Goal: Complete application form

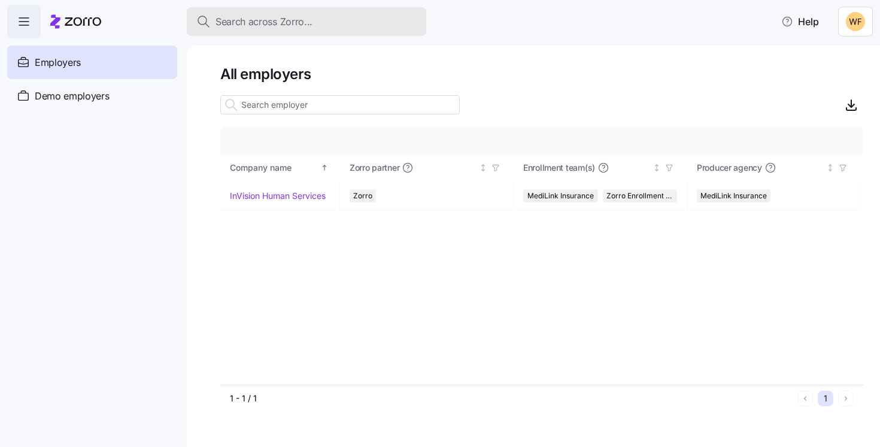
click at [245, 26] on span "Search across Zorro..." at bounding box center [263, 21] width 97 height 15
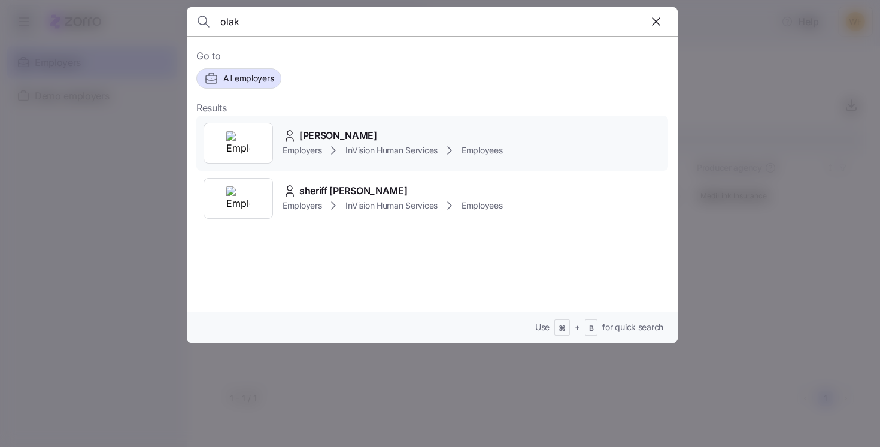
type input "olak"
click at [336, 130] on span "[PERSON_NAME]" at bounding box center [338, 135] width 78 height 15
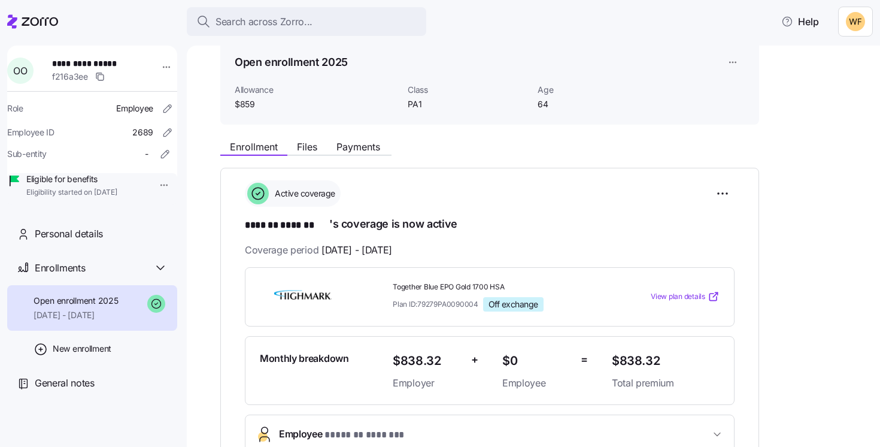
scroll to position [65, 0]
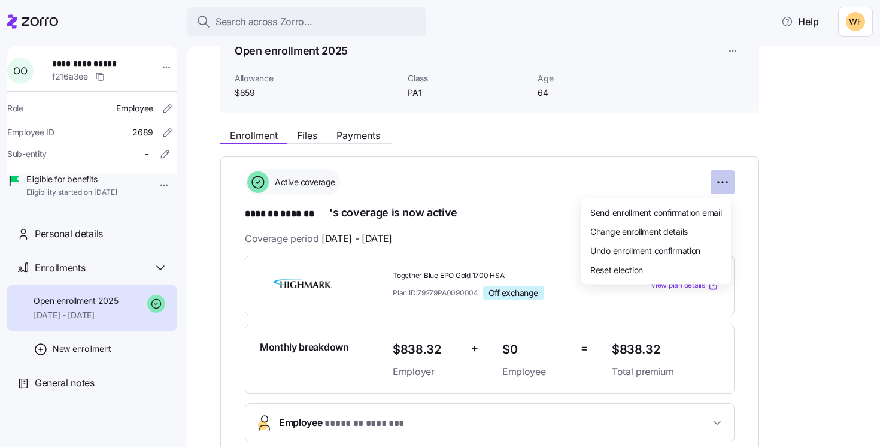
click at [725, 186] on html "**********" at bounding box center [440, 219] width 880 height 439
click at [775, 227] on html "**********" at bounding box center [440, 219] width 880 height 439
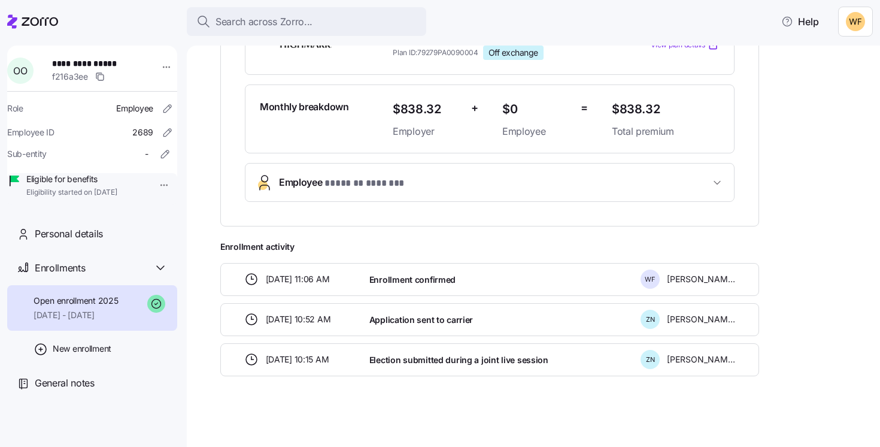
scroll to position [304, 0]
click at [93, 354] on span "New enrollment" at bounding box center [82, 348] width 59 height 12
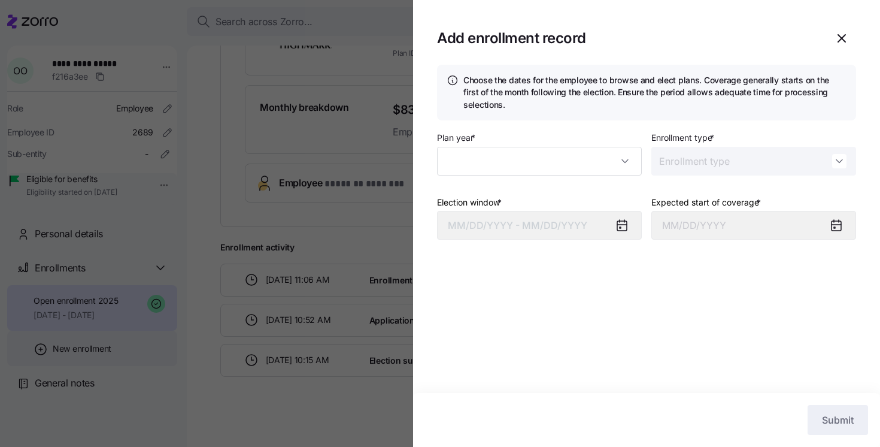
type input "2025"
type input "Special"
type input "[DATE]"
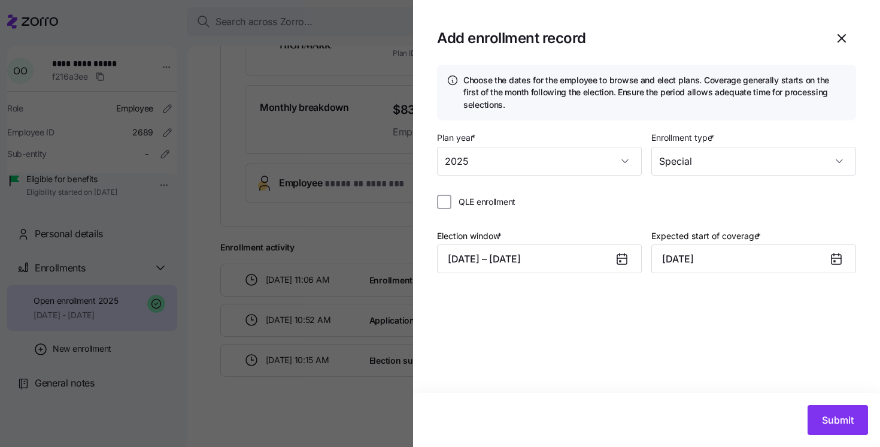
click at [619, 259] on icon at bounding box center [622, 259] width 10 height 10
click at [622, 263] on icon at bounding box center [622, 259] width 10 height 10
click at [446, 201] on input "QLE enrollment" at bounding box center [444, 202] width 14 height 14
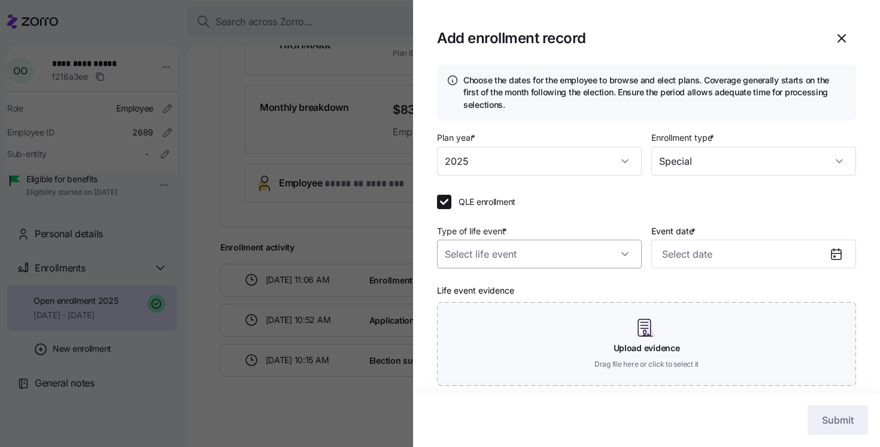
click at [522, 258] on input "Type of life event *" at bounding box center [539, 253] width 205 height 29
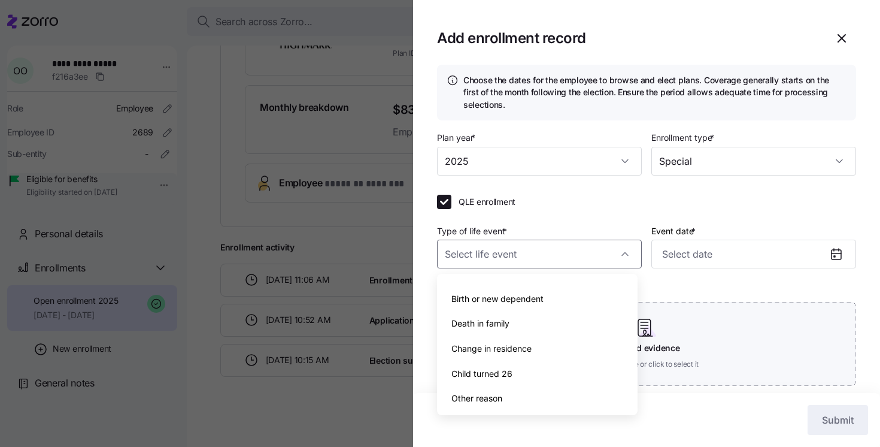
scroll to position [0, 0]
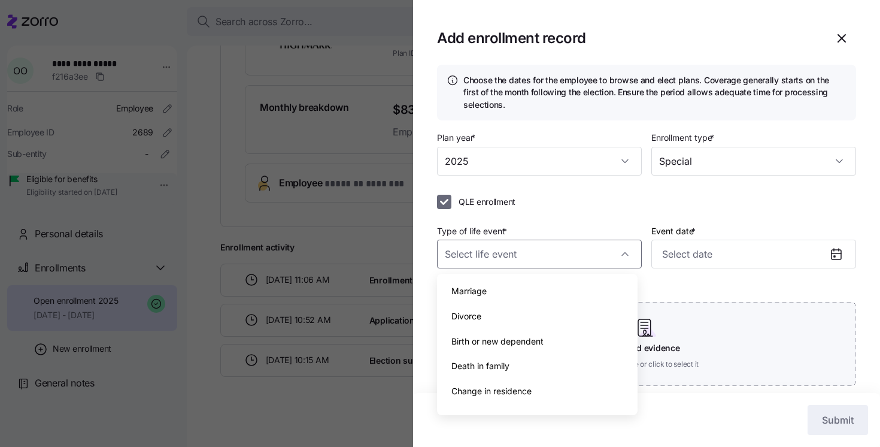
click at [447, 201] on input "QLE enrollment" at bounding box center [444, 202] width 14 height 14
checkbox input "false"
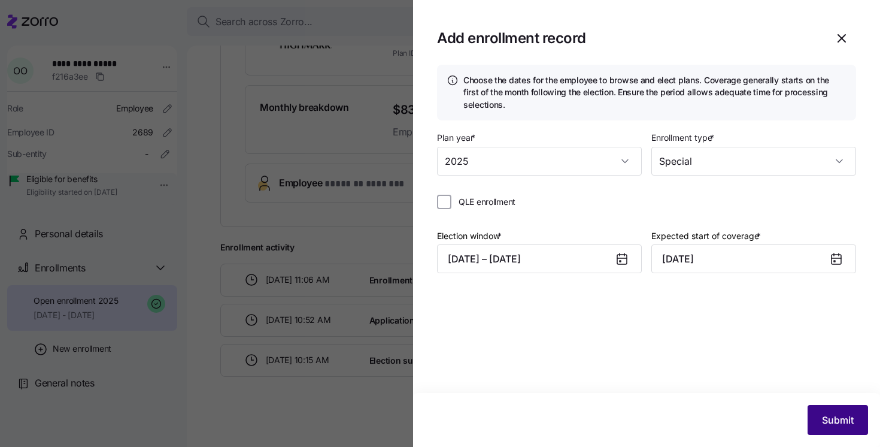
click at [850, 420] on span "Submit" at bounding box center [838, 419] width 32 height 14
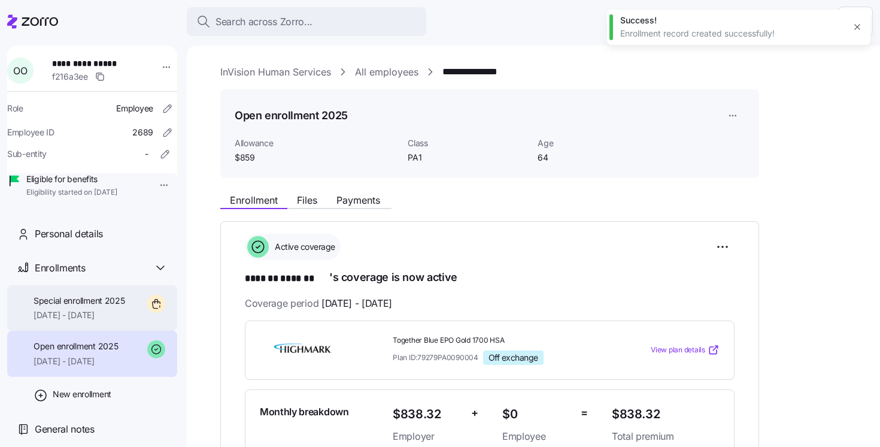
click at [78, 321] on span "[DATE] - [DATE]" at bounding box center [80, 315] width 92 height 12
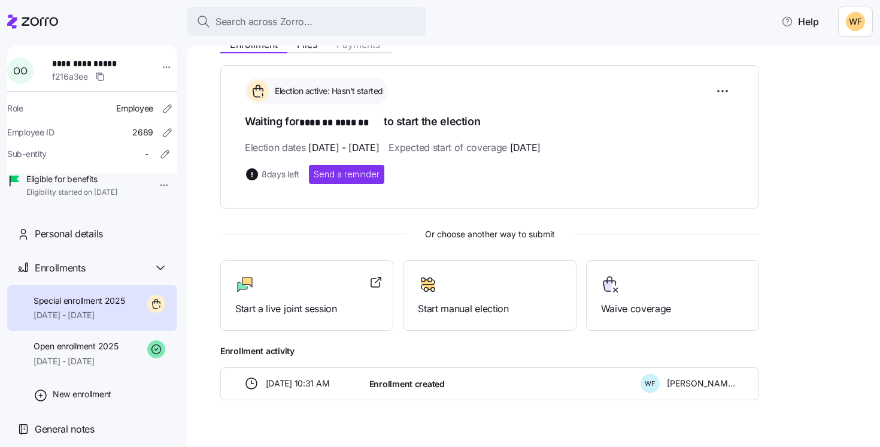
scroll to position [180, 0]
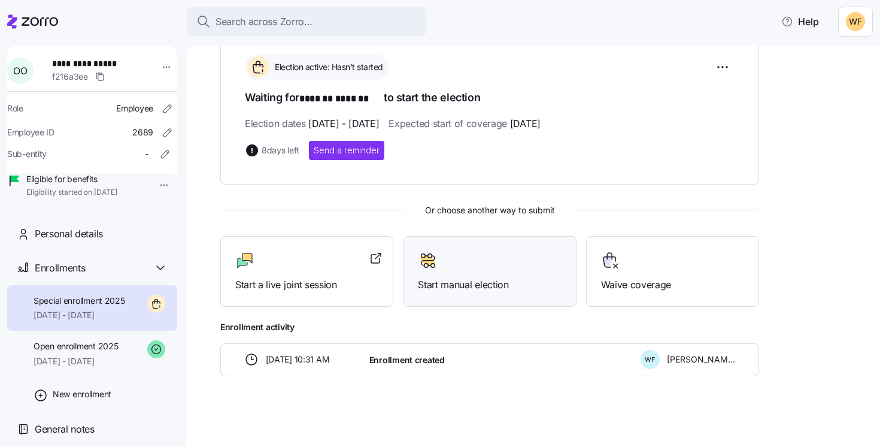
click at [481, 280] on span "Start manual election" at bounding box center [489, 284] width 143 height 15
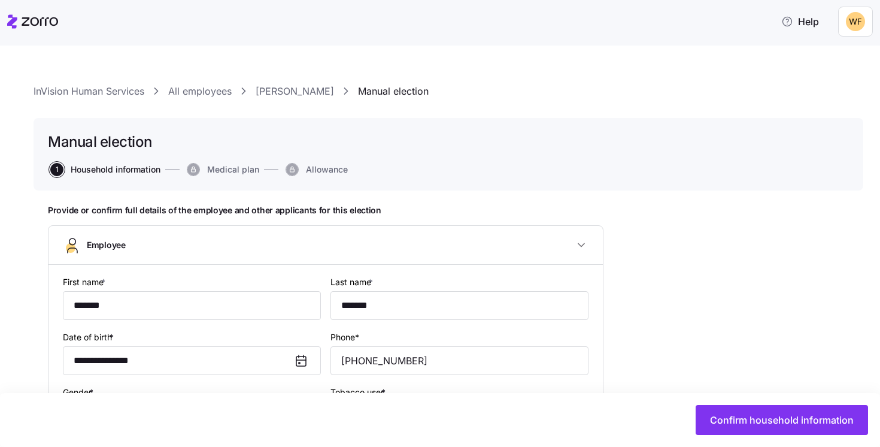
type input "PA1"
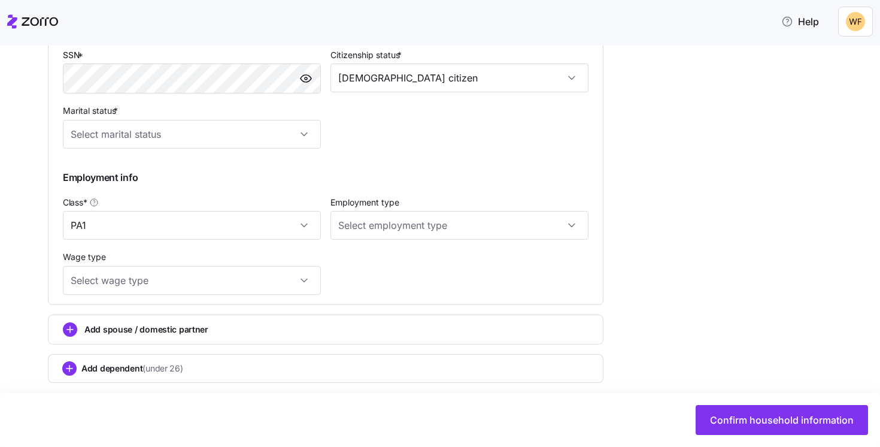
scroll to position [529, 0]
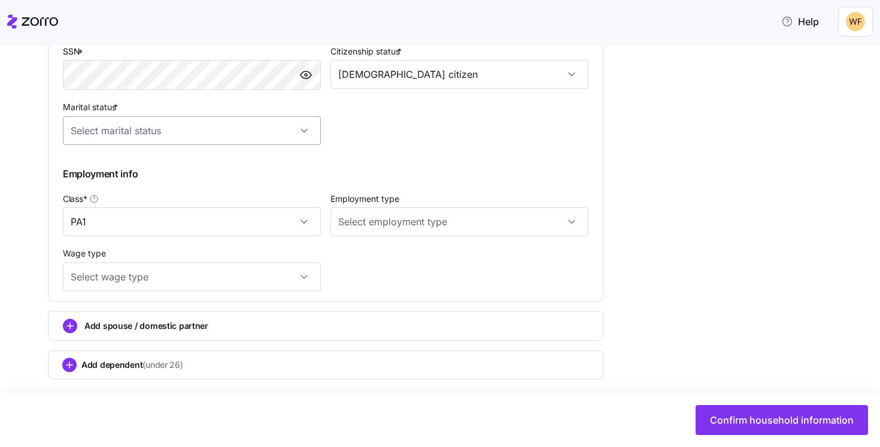
click at [196, 137] on input "Marital status *" at bounding box center [192, 130] width 258 height 29
click at [171, 163] on div "Single" at bounding box center [192, 169] width 248 height 25
type input "Single"
click at [732, 245] on div "**********" at bounding box center [448, 57] width 801 height 763
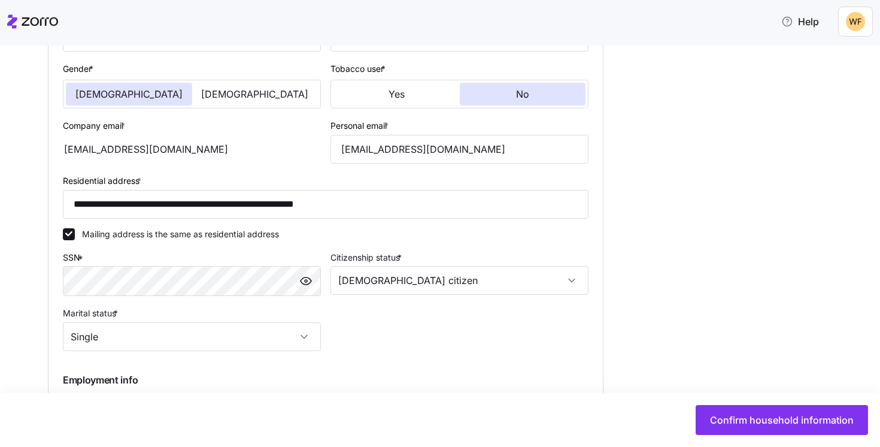
scroll to position [538, 0]
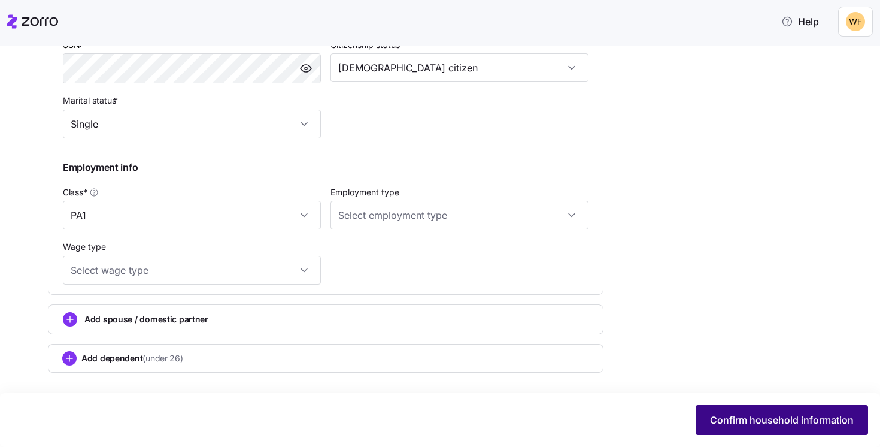
click at [782, 417] on span "Confirm household information" at bounding box center [782, 419] width 144 height 14
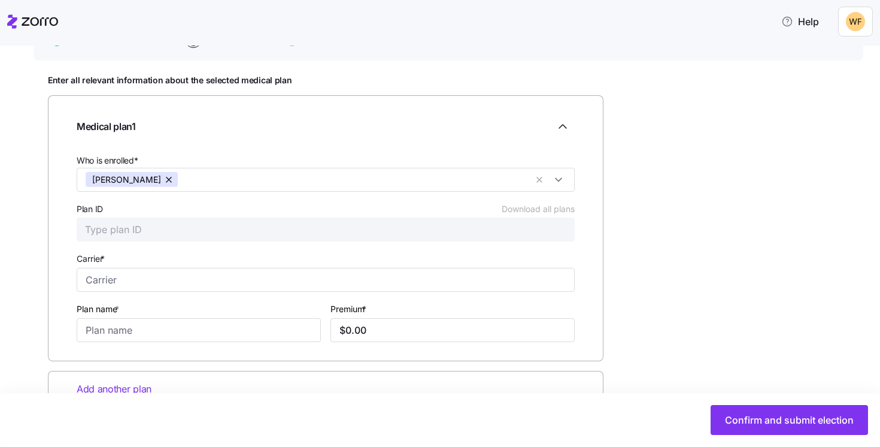
scroll to position [165, 0]
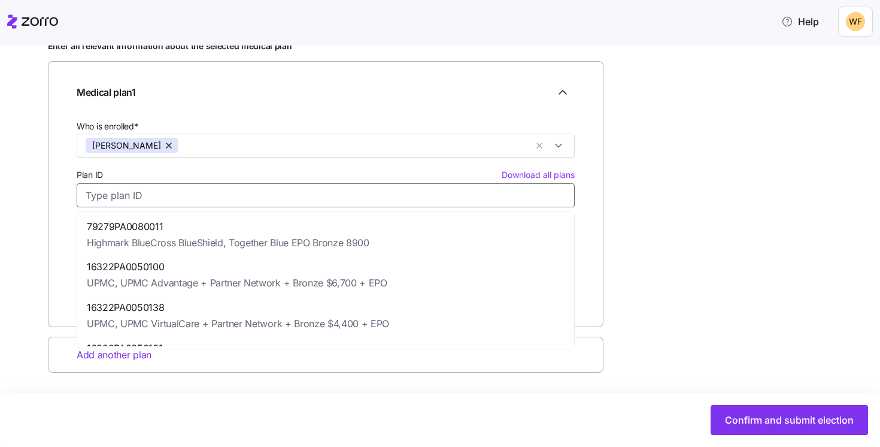
click at [122, 195] on input "Plan ID Download all plans" at bounding box center [326, 195] width 498 height 24
click at [654, 236] on div "Enter all relevant information about the selected medical plan Medical plan 1 W…" at bounding box center [448, 236] width 801 height 391
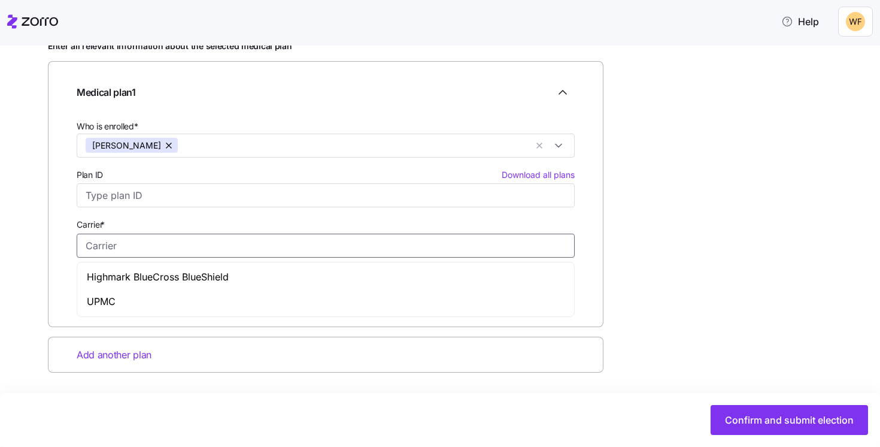
click at [193, 252] on input "Carrier *" at bounding box center [326, 245] width 498 height 24
click at [133, 277] on span "Highmark BlueCross BlueShield" at bounding box center [158, 276] width 142 height 15
type input "Highmark BlueCross BlueShield"
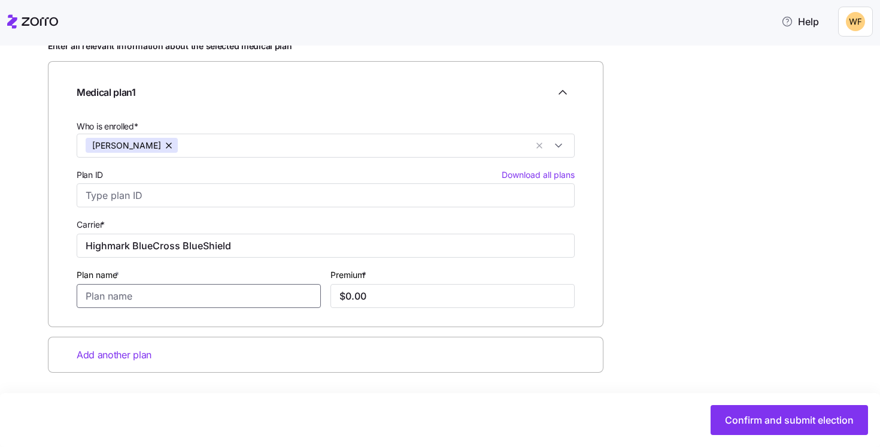
click at [136, 292] on input "Plan name *" at bounding box center [199, 296] width 244 height 24
type input "Complete Blue PPO Distinct"
click at [370, 290] on input "$0.00" at bounding box center [452, 296] width 244 height 24
type input "$12.00"
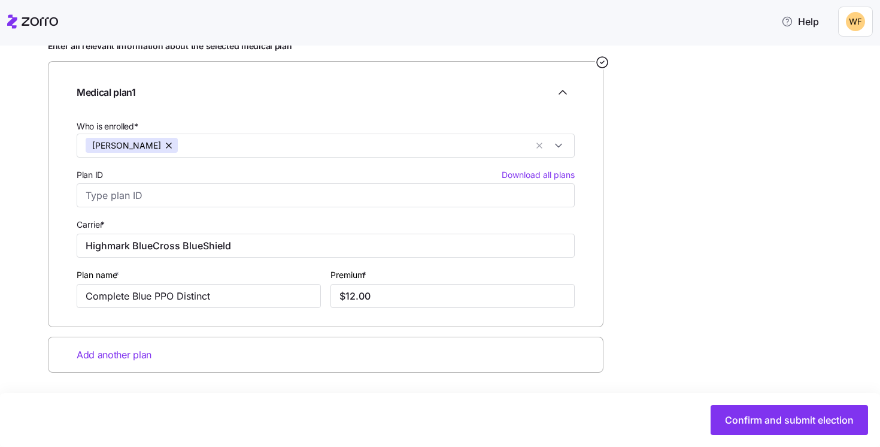
click at [666, 317] on div "Enter all relevant information about the selected medical plan Medical plan 1 W…" at bounding box center [448, 236] width 801 height 391
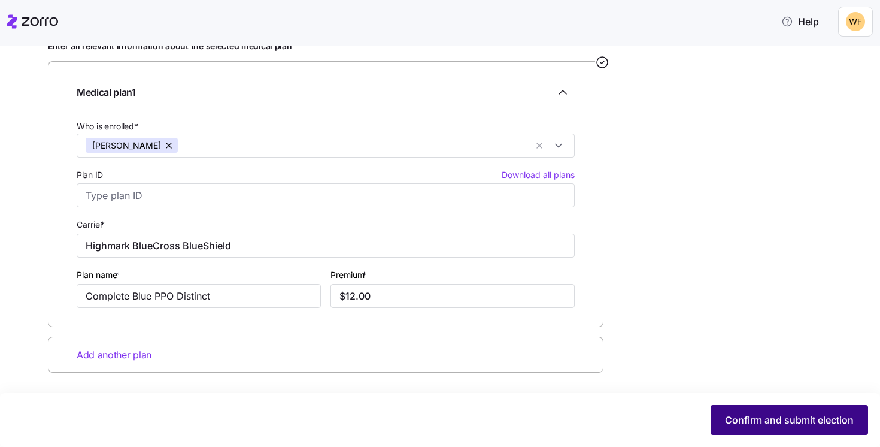
click at [809, 418] on span "Confirm and submit election" at bounding box center [789, 419] width 129 height 14
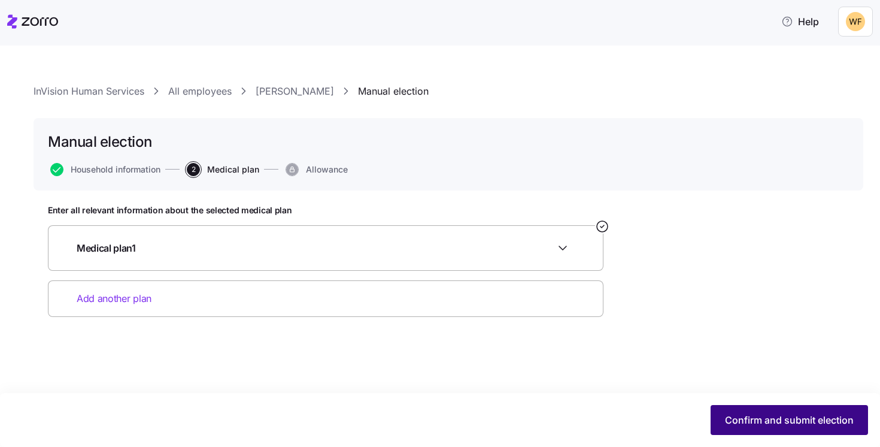
scroll to position [0, 0]
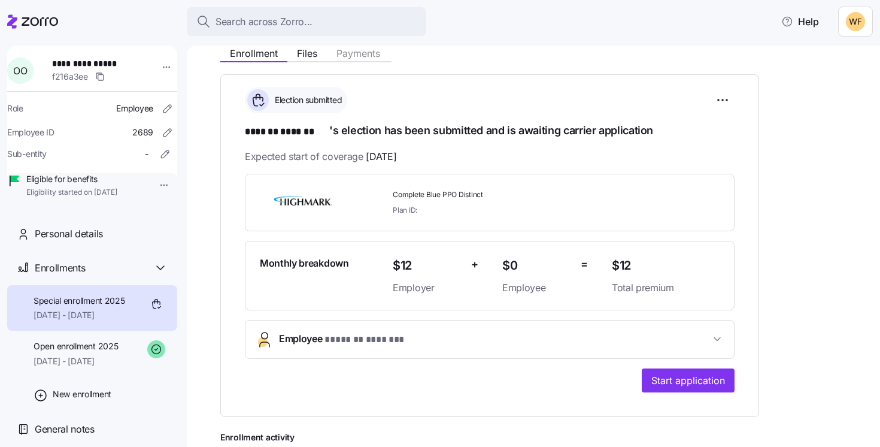
scroll to position [139, 0]
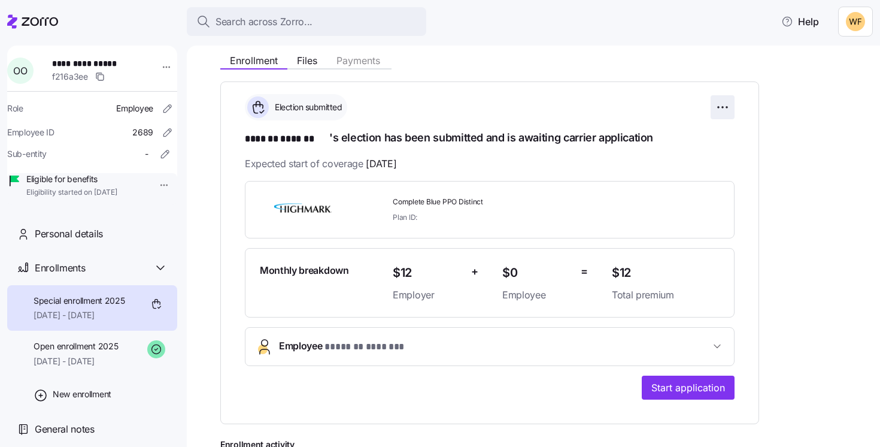
click at [728, 108] on html "**********" at bounding box center [440, 219] width 880 height 439
click at [844, 259] on html "**********" at bounding box center [440, 219] width 880 height 439
drag, startPoint x: 521, startPoint y: 271, endPoint x: 493, endPoint y: 271, distance: 28.7
click at [492, 271] on div "Monthly breakdown $12 Employer + $0 Employee = $12 Total premium" at bounding box center [489, 282] width 469 height 49
click at [499, 274] on div "$0 Employee" at bounding box center [536, 282] width 78 height 49
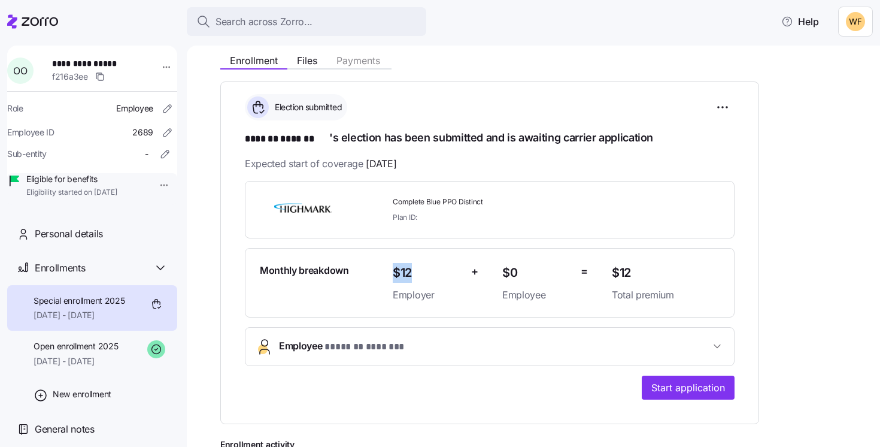
drag, startPoint x: 417, startPoint y: 271, endPoint x: 381, endPoint y: 271, distance: 35.3
click at [381, 271] on div "Monthly breakdown $12 Employer + $0 Employee = $12 Total premium" at bounding box center [489, 282] width 469 height 49
click at [728, 104] on html "**********" at bounding box center [440, 219] width 880 height 439
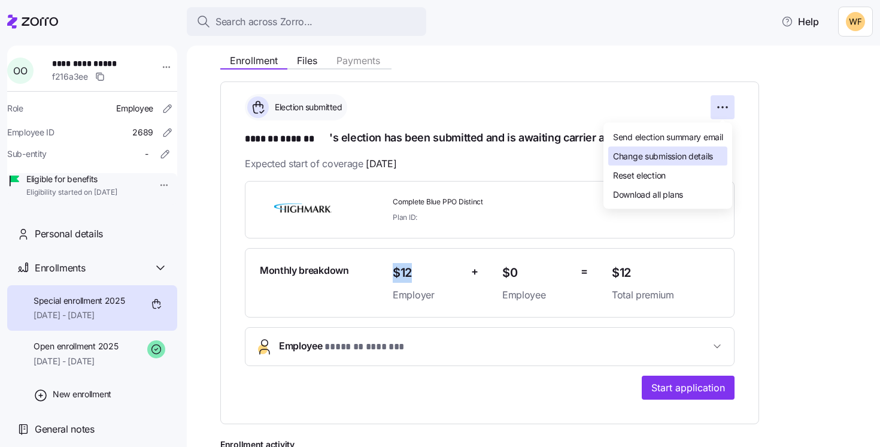
click at [671, 160] on span "Change submission details" at bounding box center [663, 156] width 100 height 12
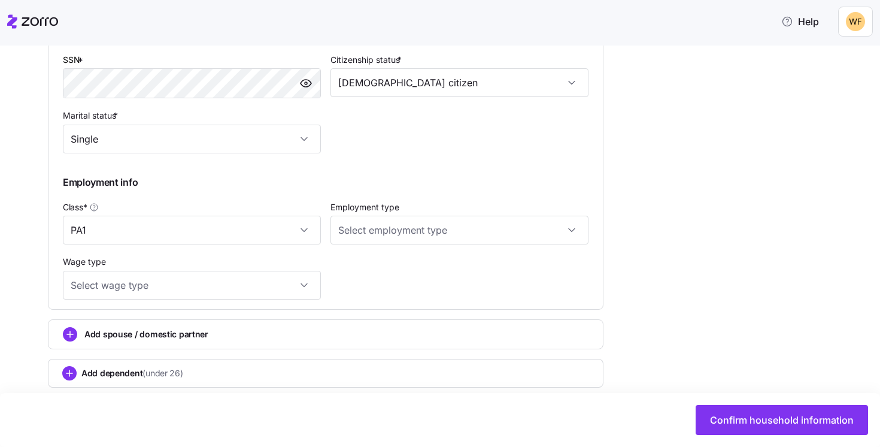
scroll to position [538, 0]
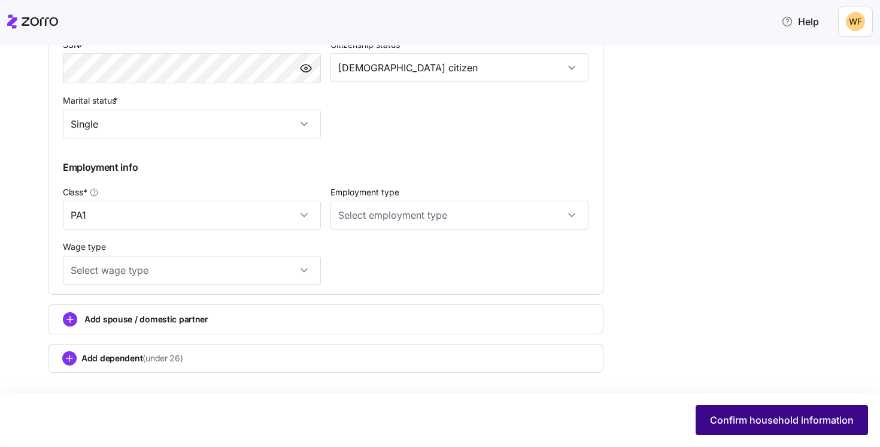
click at [750, 413] on span "Confirm household information" at bounding box center [782, 419] width 144 height 14
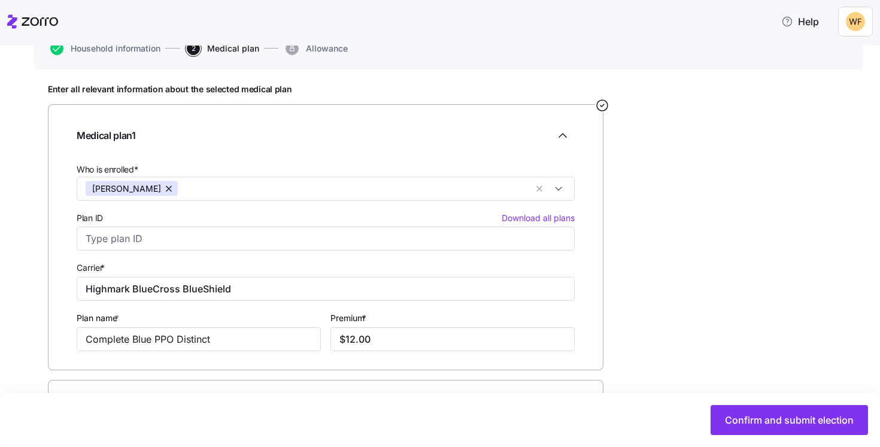
scroll to position [165, 0]
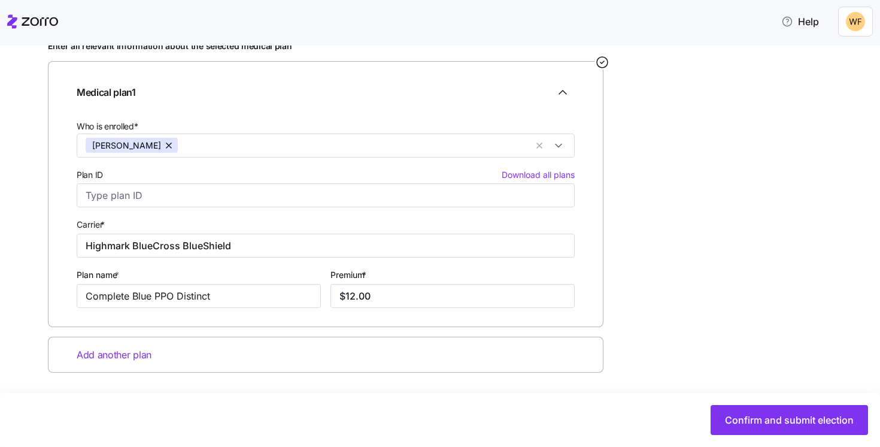
click at [116, 351] on span "Add another plan" at bounding box center [114, 354] width 75 height 15
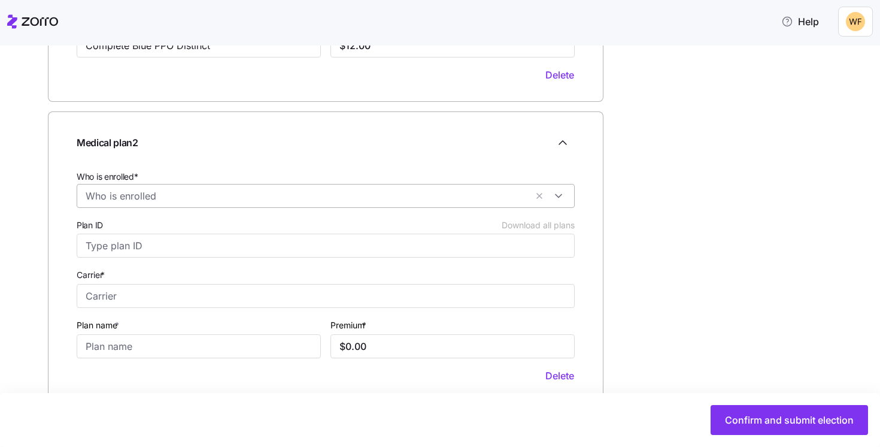
click at [144, 195] on input "Who is enrolled*" at bounding box center [306, 196] width 441 height 16
click at [93, 223] on icon at bounding box center [93, 227] width 14 height 14
click at [126, 296] on input "Carrier *" at bounding box center [326, 296] width 498 height 24
type input "Medicare"
type input "Part B"
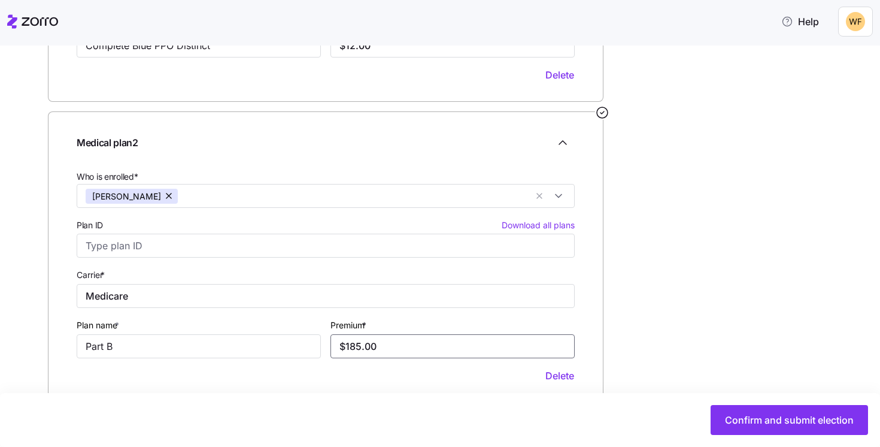
type input "$185.00"
click at [732, 315] on div "Enter all relevant information about the selected medical plan Medical plan 1 W…" at bounding box center [448, 149] width 801 height 718
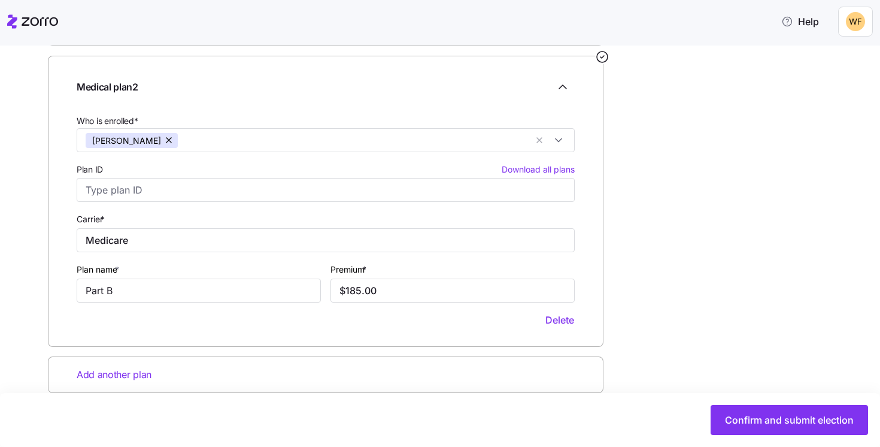
scroll to position [491, 0]
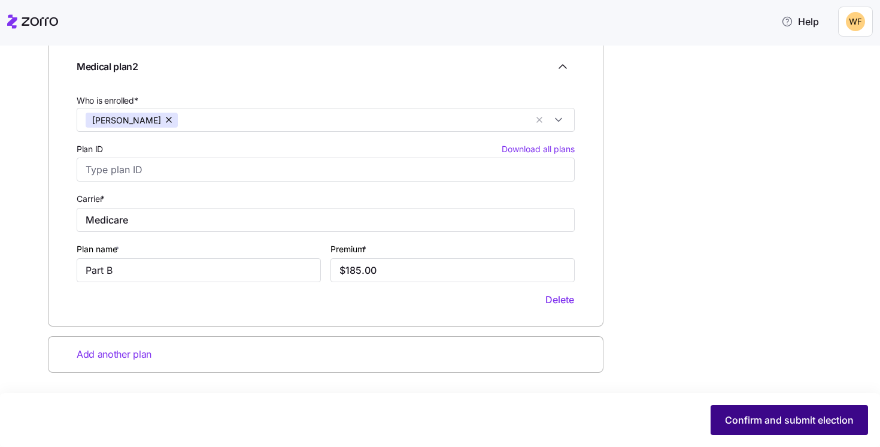
click at [806, 428] on button "Confirm and submit election" at bounding box center [789, 420] width 157 height 30
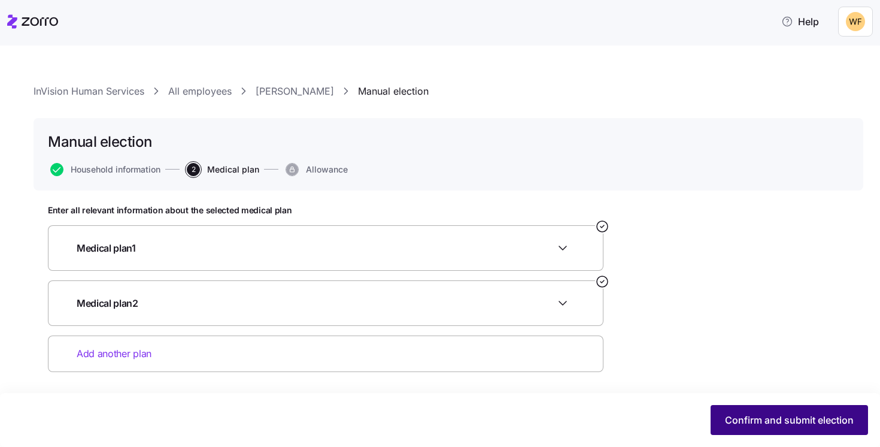
scroll to position [0, 0]
click at [790, 423] on span "Confirm and submit election" at bounding box center [789, 419] width 129 height 14
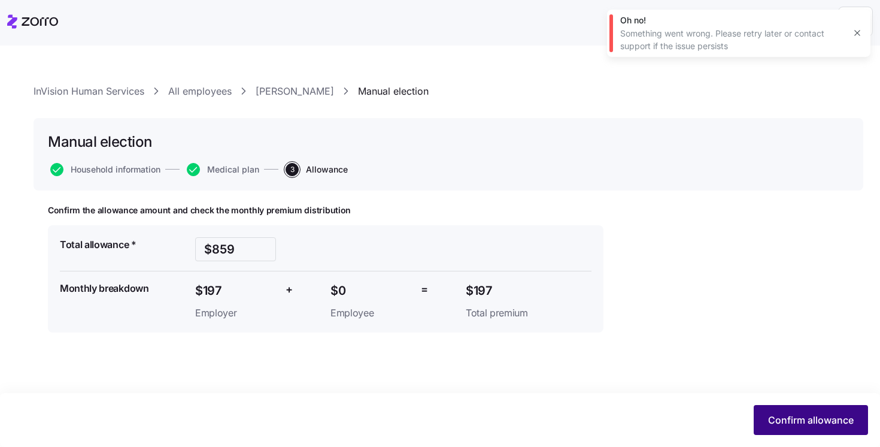
click at [805, 415] on span "Confirm allowance" at bounding box center [811, 419] width 86 height 14
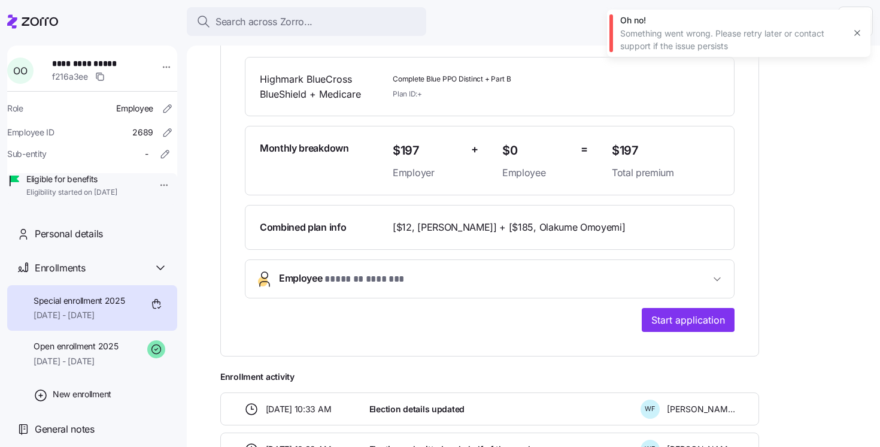
scroll to position [309, 0]
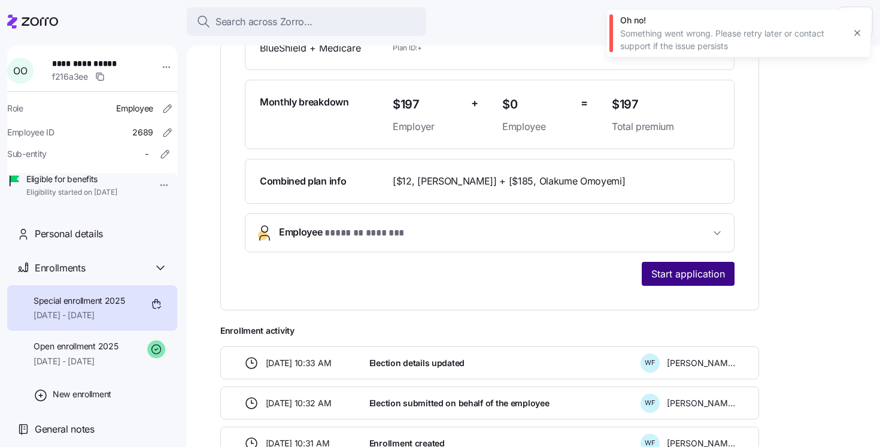
click at [666, 275] on span "Start application" at bounding box center [688, 273] width 74 height 14
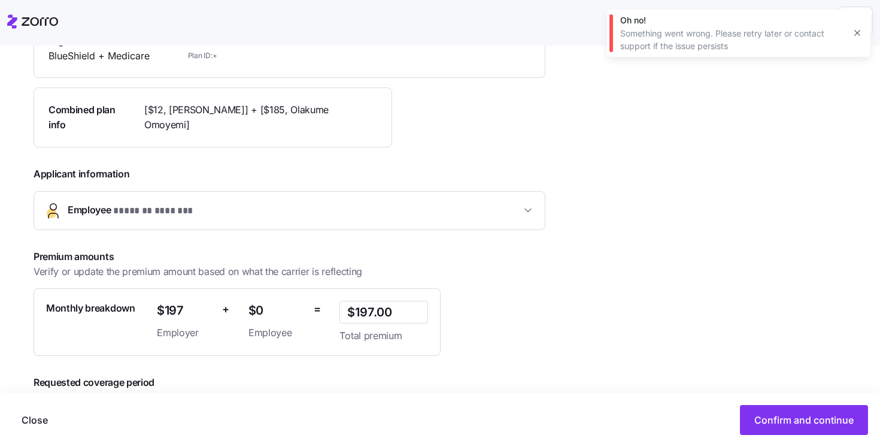
scroll to position [235, 0]
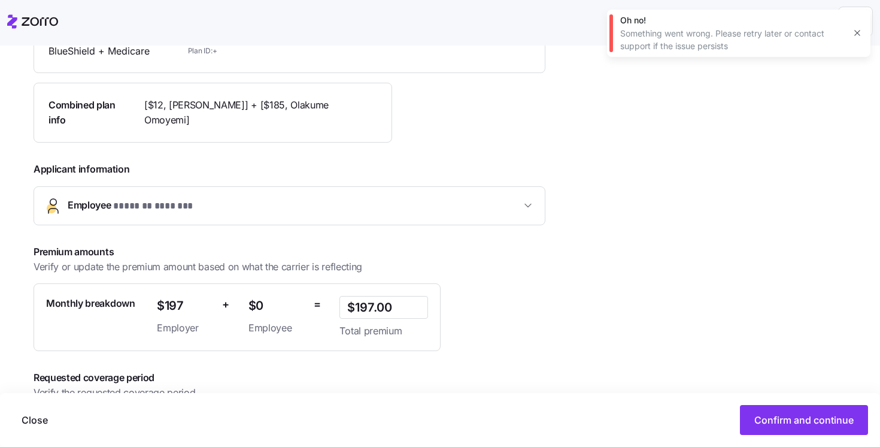
click at [220, 201] on span "Employee * ******* ******* *" at bounding box center [294, 206] width 453 height 16
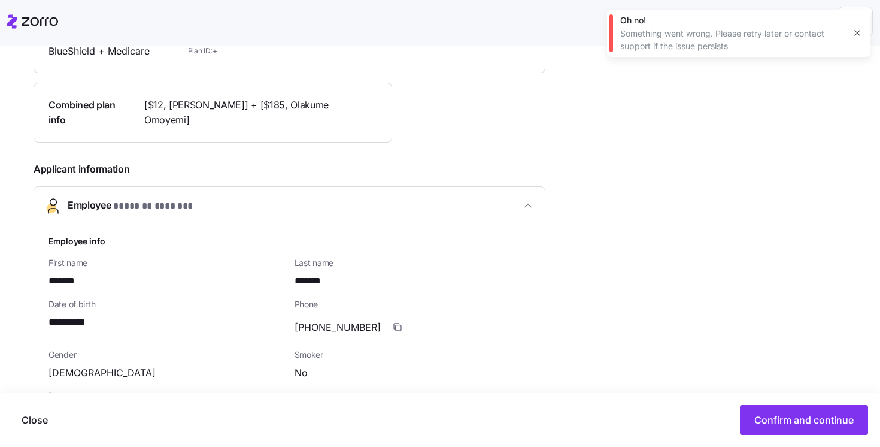
click at [220, 201] on span "Employee * ******* ******* *" at bounding box center [294, 206] width 453 height 16
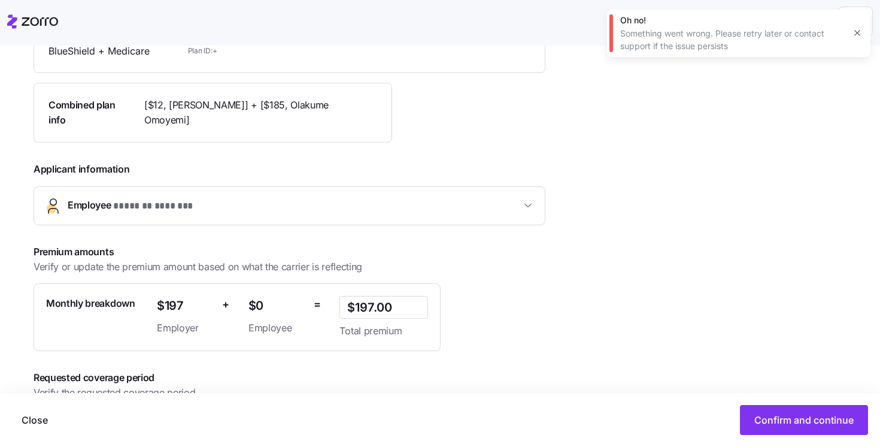
scroll to position [296, 0]
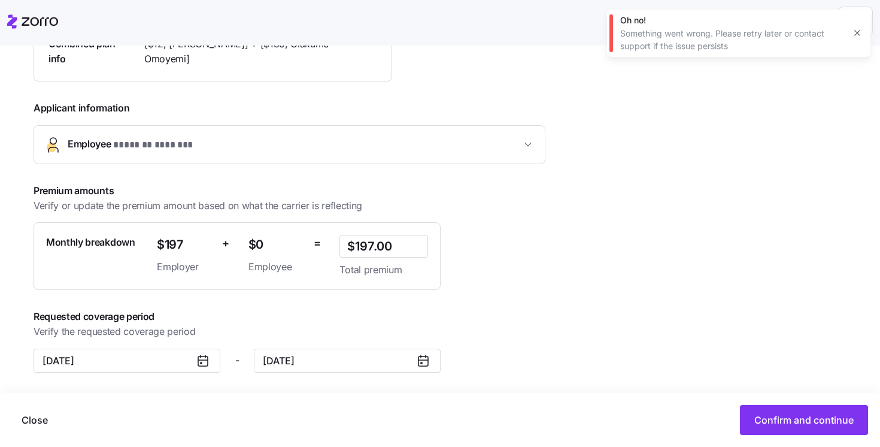
click at [256, 245] on span "$0" at bounding box center [276, 245] width 56 height 20
click at [191, 247] on span "$197" at bounding box center [185, 245] width 56 height 20
drag, startPoint x: 269, startPoint y: 247, endPoint x: 251, endPoint y: 247, distance: 18.0
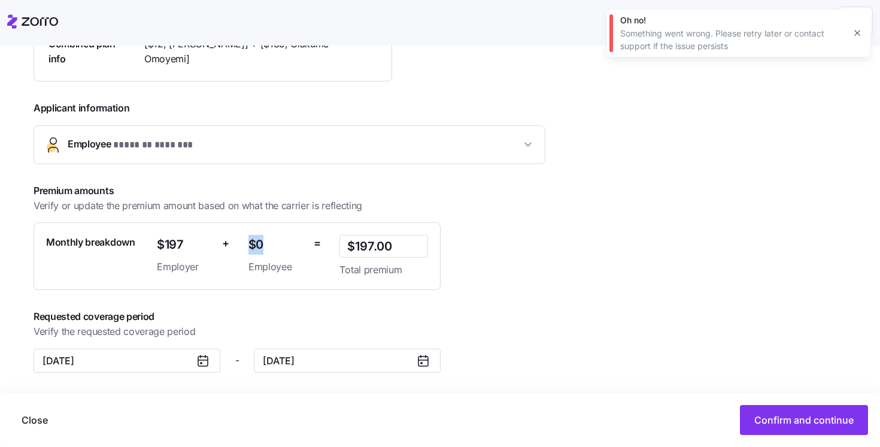
click at [251, 247] on span "$0" at bounding box center [276, 245] width 56 height 20
click at [272, 247] on span "$0" at bounding box center [276, 245] width 56 height 20
click at [817, 420] on span "Confirm and continue" at bounding box center [803, 419] width 99 height 14
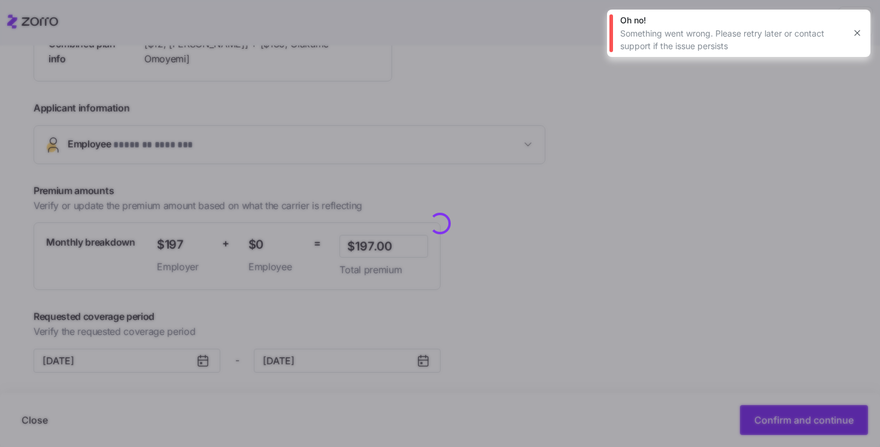
click at [855, 32] on icon "button" at bounding box center [857, 33] width 10 height 10
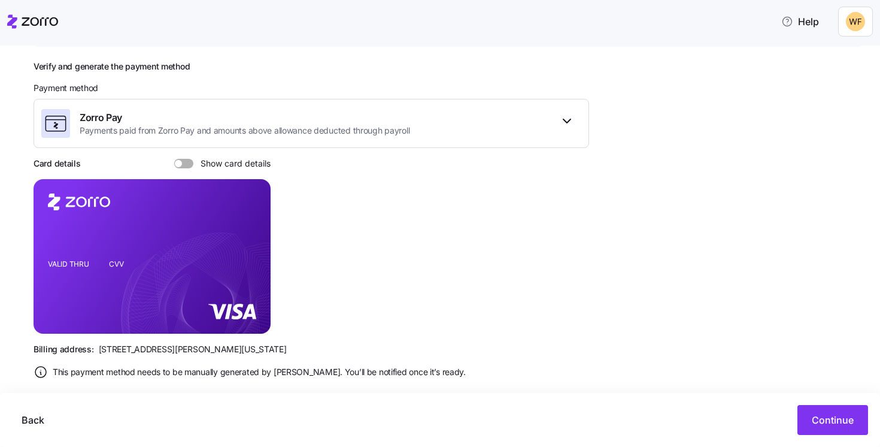
scroll to position [169, 0]
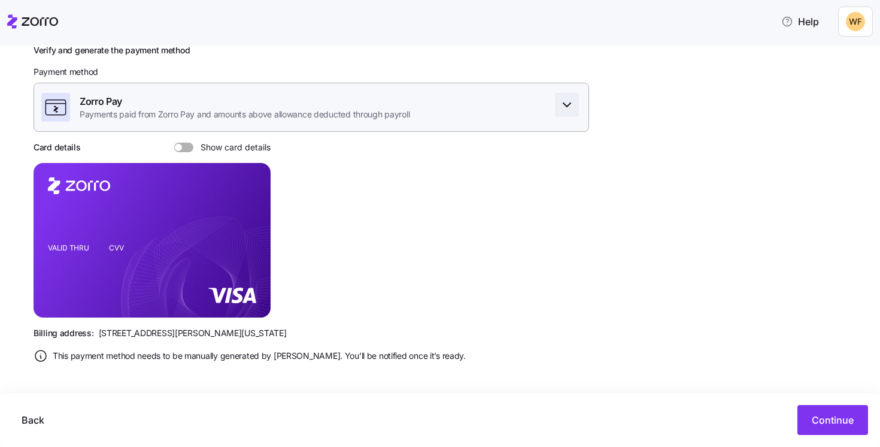
click at [574, 105] on span "button" at bounding box center [566, 104] width 23 height 23
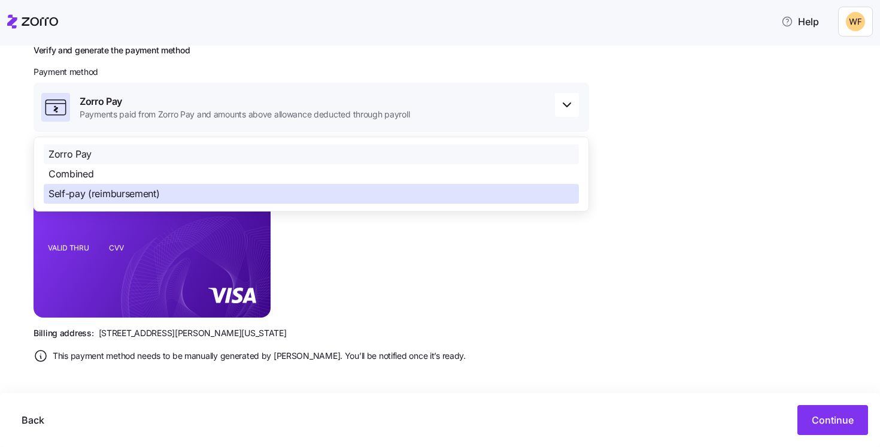
click at [304, 195] on div "Self-pay (reimbursement)" at bounding box center [311, 194] width 535 height 20
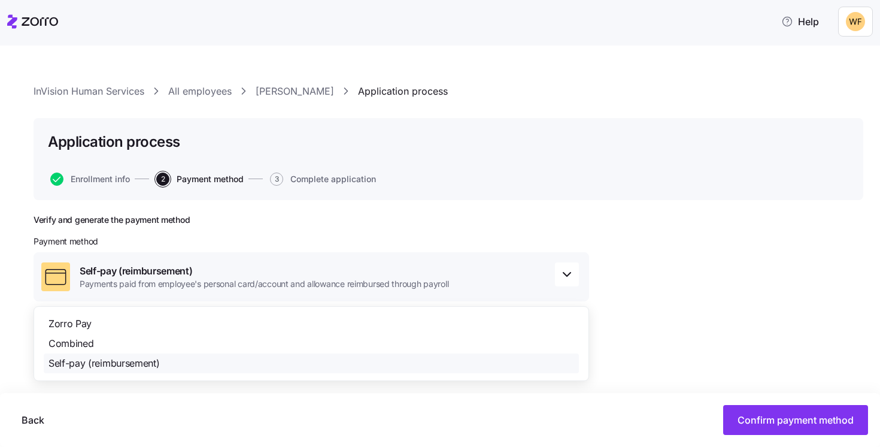
scroll to position [0, 0]
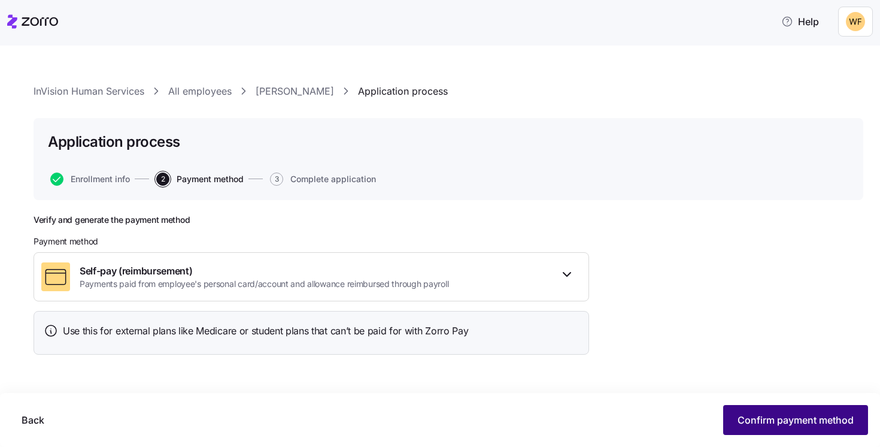
click at [767, 420] on span "Confirm payment method" at bounding box center [795, 419] width 116 height 14
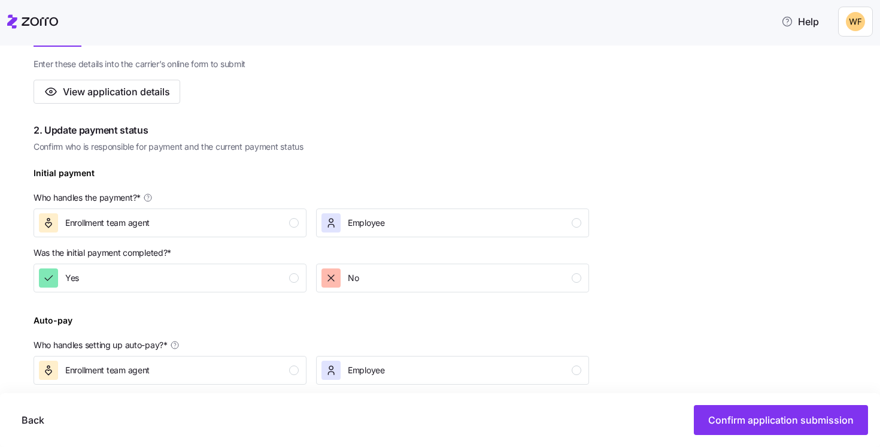
scroll to position [263, 0]
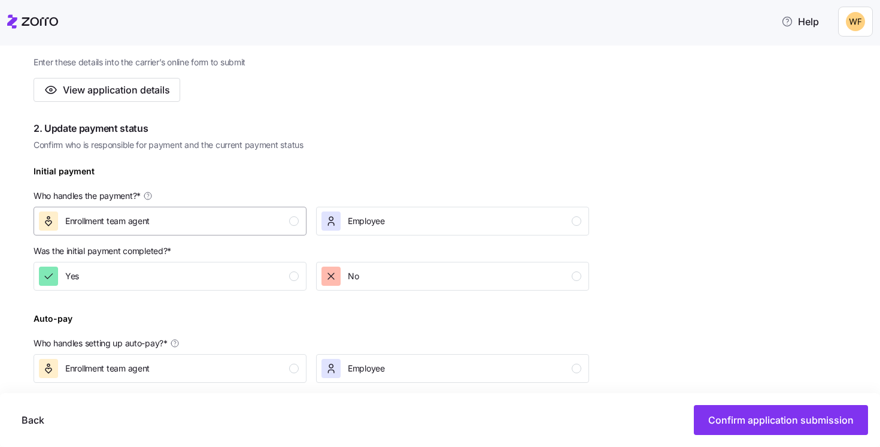
click at [292, 219] on div "button" at bounding box center [294, 221] width 10 height 10
click at [582, 276] on button "No" at bounding box center [452, 276] width 273 height 29
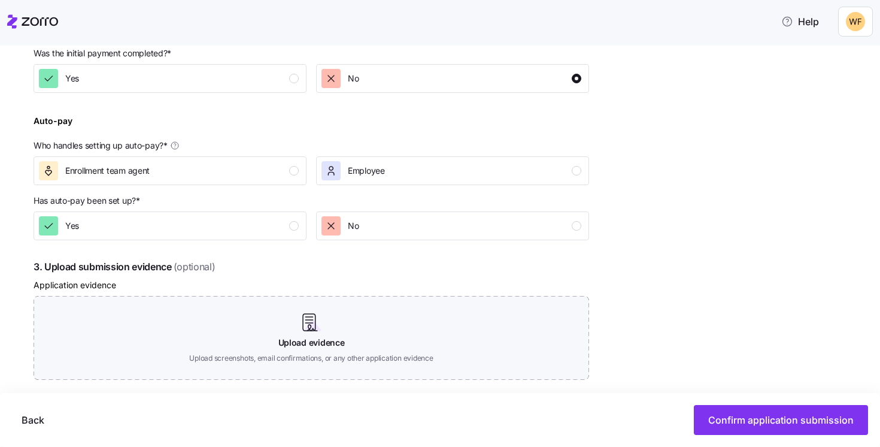
scroll to position [470, 0]
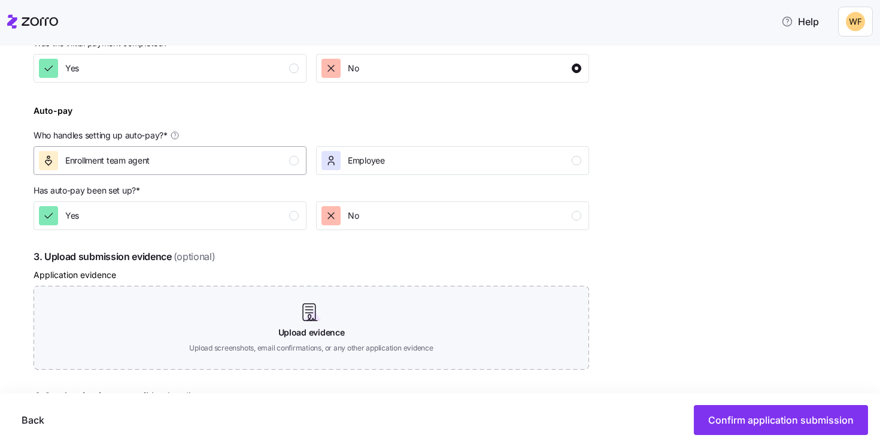
click at [298, 159] on div "button" at bounding box center [294, 161] width 10 height 10
click at [577, 218] on div "button" at bounding box center [577, 216] width 10 height 10
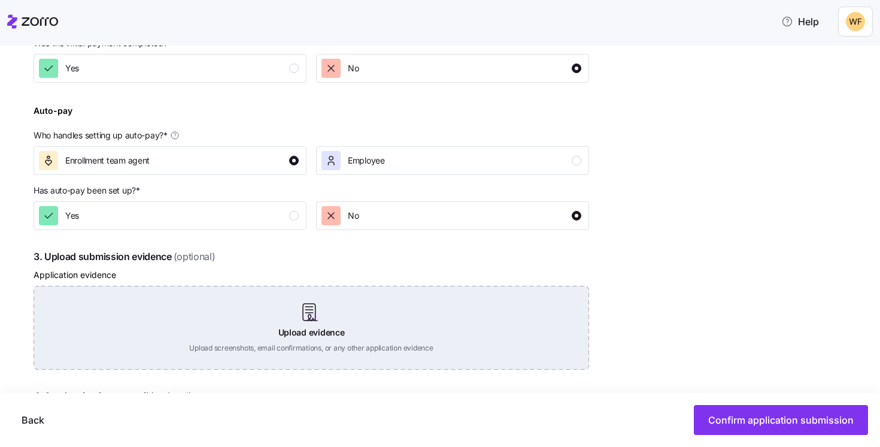
click at [284, 312] on div "Upload evidence Upload screenshots, email confirmations, or any other applicati…" at bounding box center [311, 328] width 555 height 84
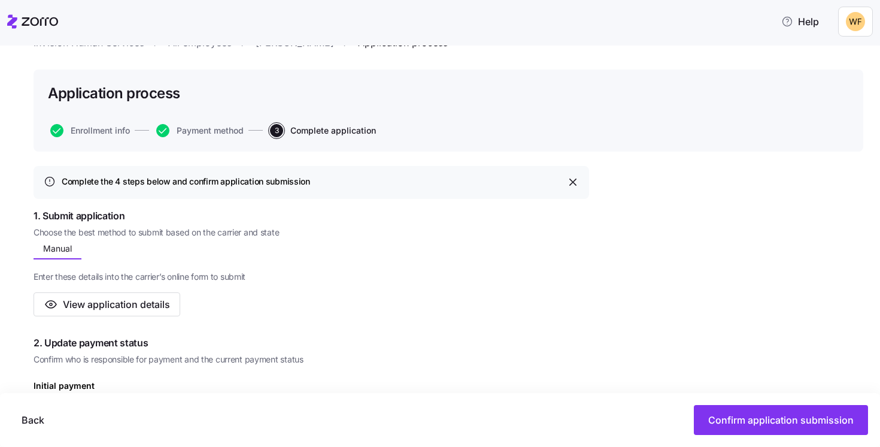
scroll to position [0, 0]
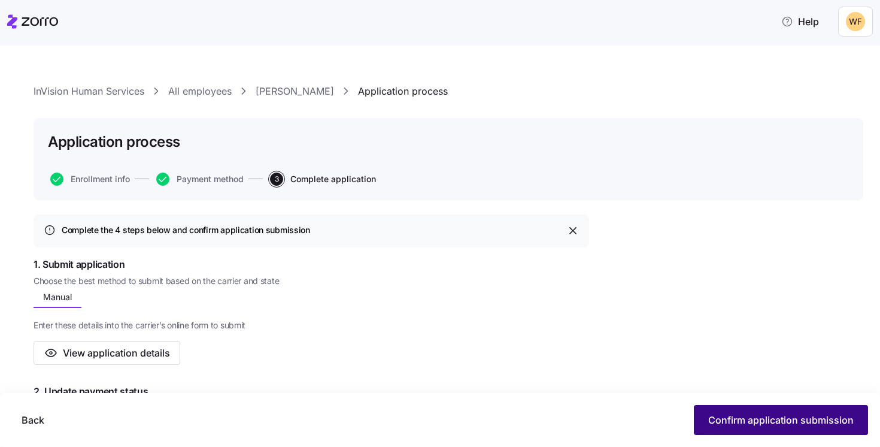
click at [784, 417] on span "Confirm application submission" at bounding box center [780, 419] width 145 height 14
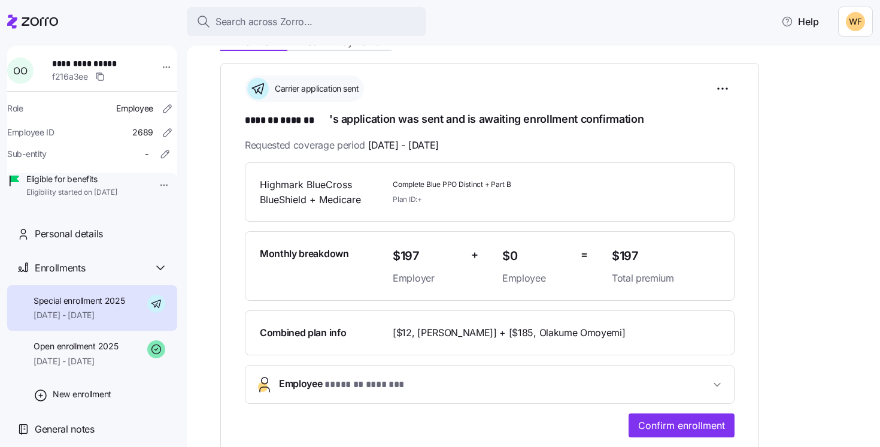
scroll to position [169, 0]
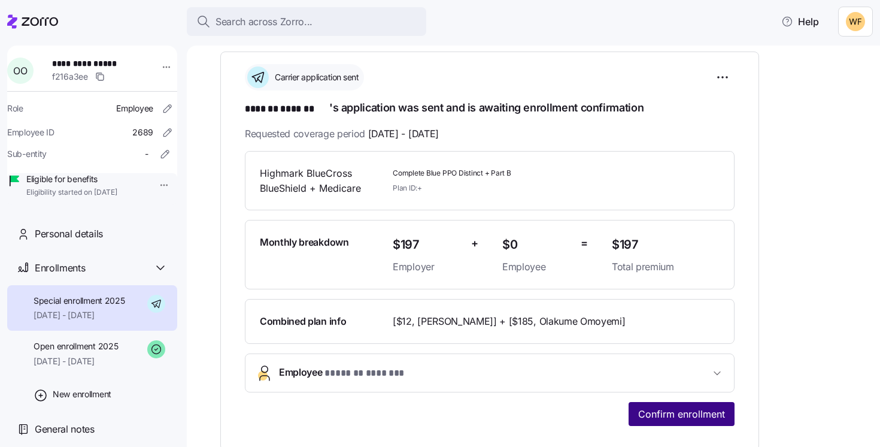
click at [693, 418] on span "Confirm enrollment" at bounding box center [681, 413] width 87 height 14
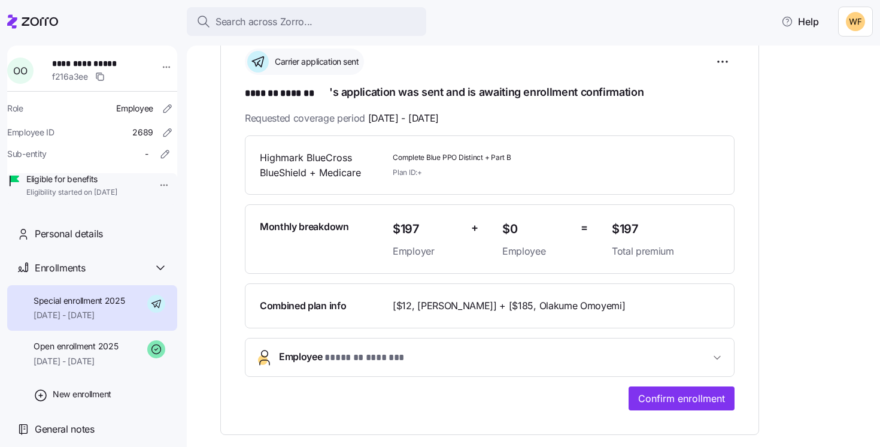
scroll to position [184, 0]
click at [827, 306] on div "**********" at bounding box center [541, 313] width 643 height 621
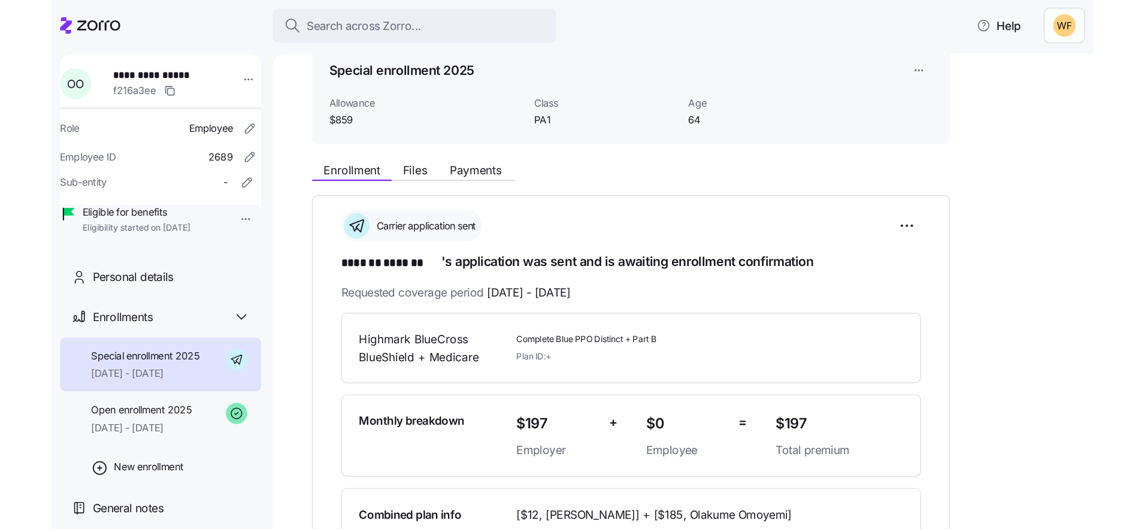
scroll to position [0, 0]
